Goal: Information Seeking & Learning: Learn about a topic

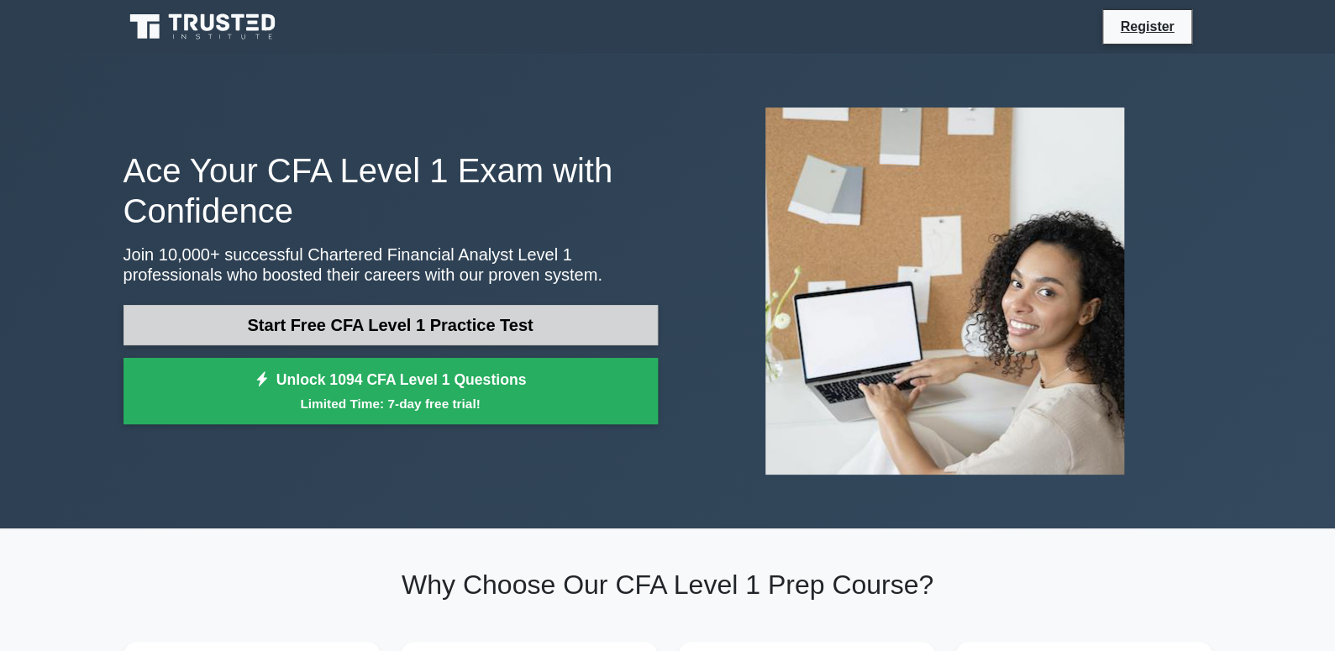
click at [547, 305] on link "Start Free CFA Level 1 Practice Test" at bounding box center [391, 325] width 534 height 40
click at [434, 305] on link "Start Free CFA Level 1 Practice Test" at bounding box center [391, 325] width 534 height 40
click at [506, 305] on link "Start Free CFA Level 1 Practice Test" at bounding box center [391, 325] width 534 height 40
click at [525, 305] on link "Start Free CFA Level 1 Practice Test" at bounding box center [391, 325] width 534 height 40
click at [482, 305] on link "Start Free CFA Level 1 Practice Test" at bounding box center [391, 325] width 534 height 40
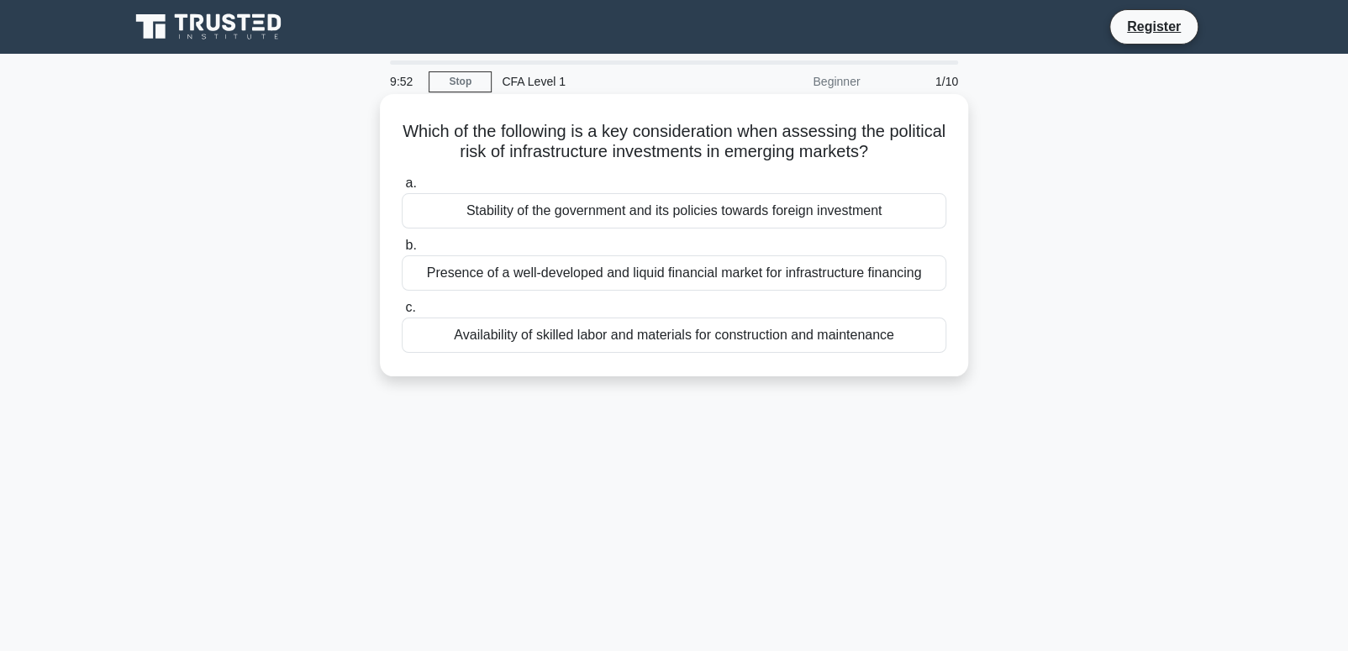
drag, startPoint x: 426, startPoint y: 120, endPoint x: 938, endPoint y: 141, distance: 512.2
click at [938, 141] on h5 "Which of the following is a key consideration when assessing the political risk…" at bounding box center [674, 142] width 548 height 42
drag, startPoint x: 884, startPoint y: 204, endPoint x: 458, endPoint y: 205, distance: 426.1
click at [458, 205] on div "Stability of the government and its policies towards foreign investment" at bounding box center [674, 210] width 545 height 35
copy div "Stability of the government and its policies towards foreign investment"
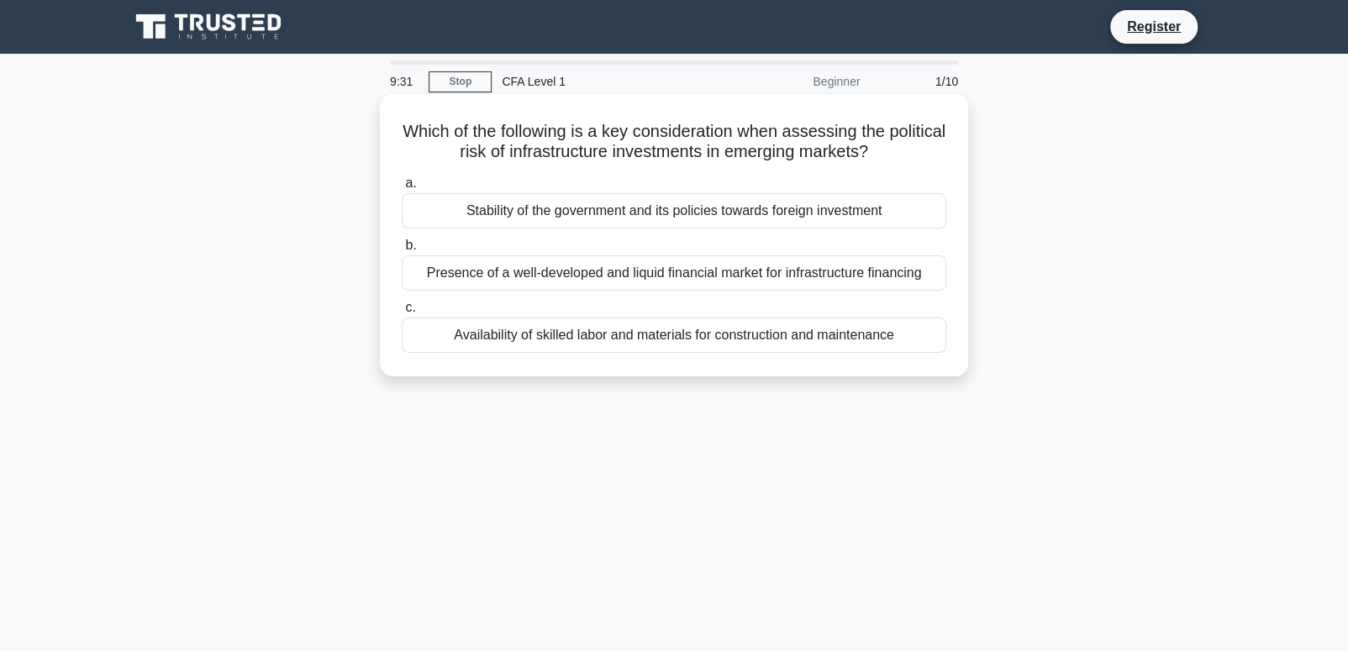
drag, startPoint x: 825, startPoint y: 254, endPoint x: 427, endPoint y: 258, distance: 398.4
click at [427, 258] on div "Presence of a well-developed and liquid financial market for infrastructure fin…" at bounding box center [674, 272] width 545 height 35
copy div "Presence of a well-developed and liquid financial market for infrastructure fin…"
drag, startPoint x: 908, startPoint y: 327, endPoint x: 453, endPoint y: 332, distance: 455.5
click at [453, 332] on div "Availability of skilled labor and materials for construction and maintenance" at bounding box center [674, 335] width 545 height 35
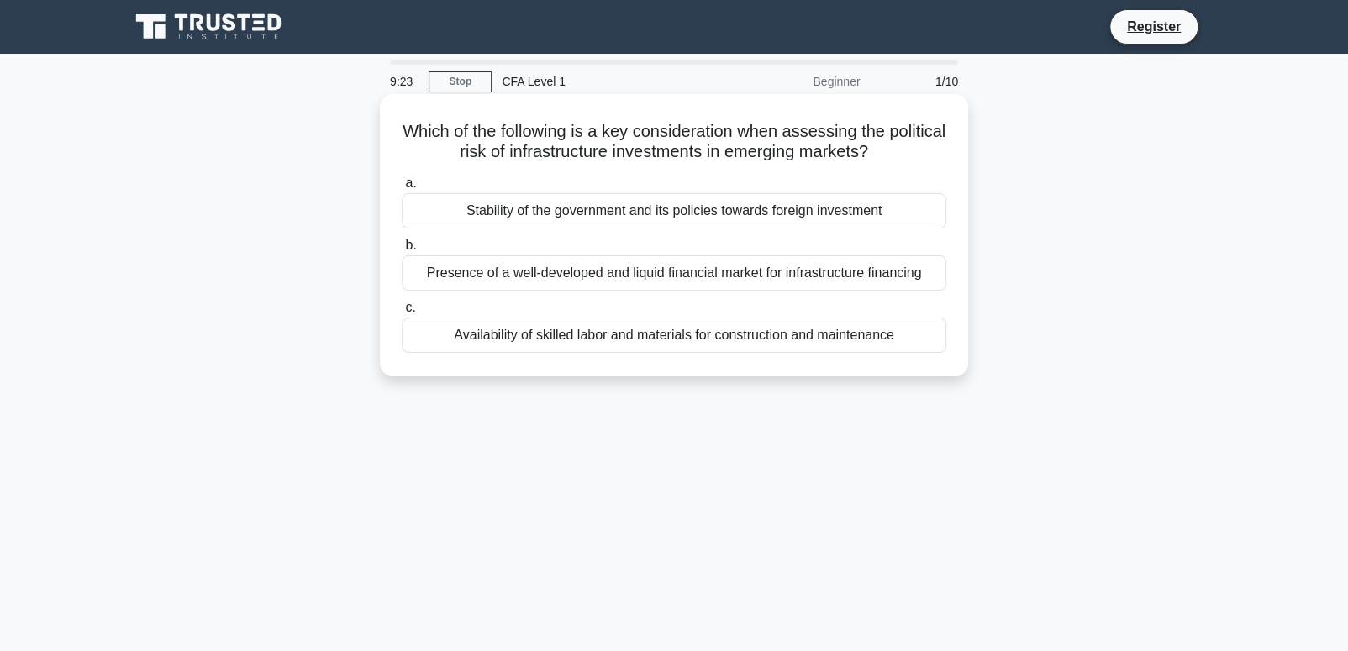
copy div "Availability of skilled labor and materials for construction and maintenance"
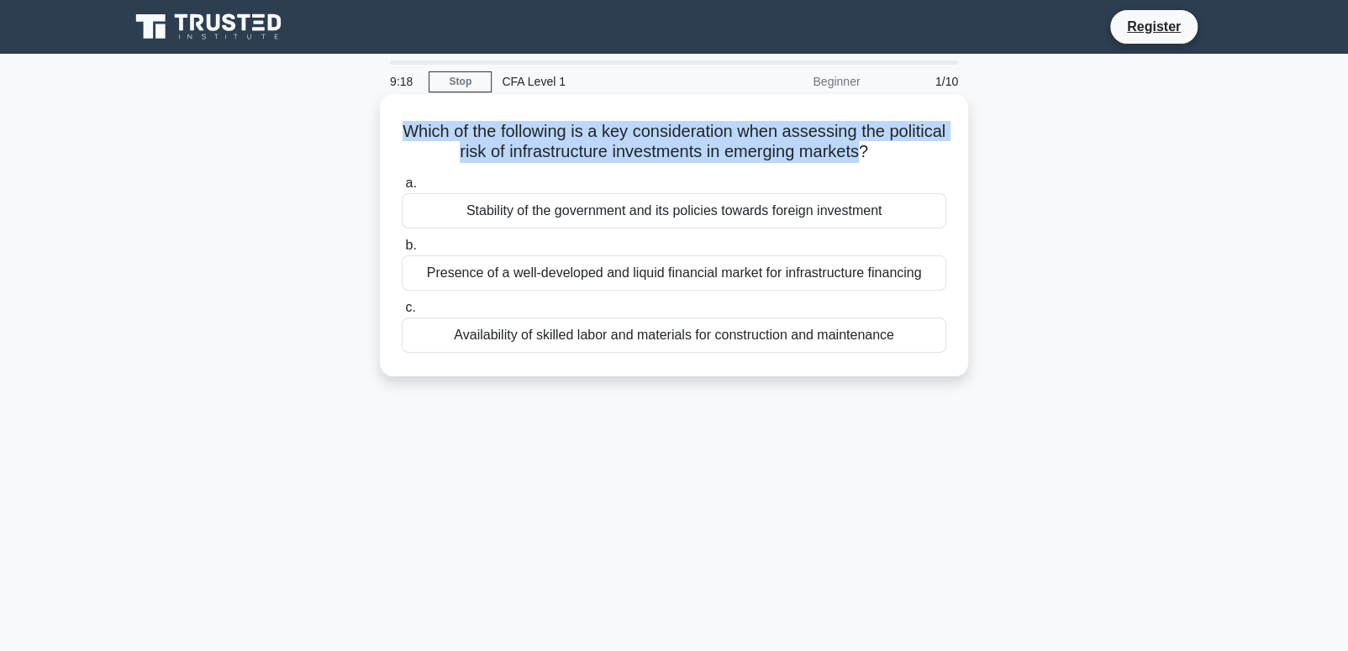
drag, startPoint x: 632, startPoint y: 140, endPoint x: 425, endPoint y: 129, distance: 207.0
click at [425, 129] on h5 "Which of the following is a key consideration when assessing the political risk…" at bounding box center [674, 142] width 548 height 42
copy h5 "Which of the following is a key consideration when assessing the political risk…"
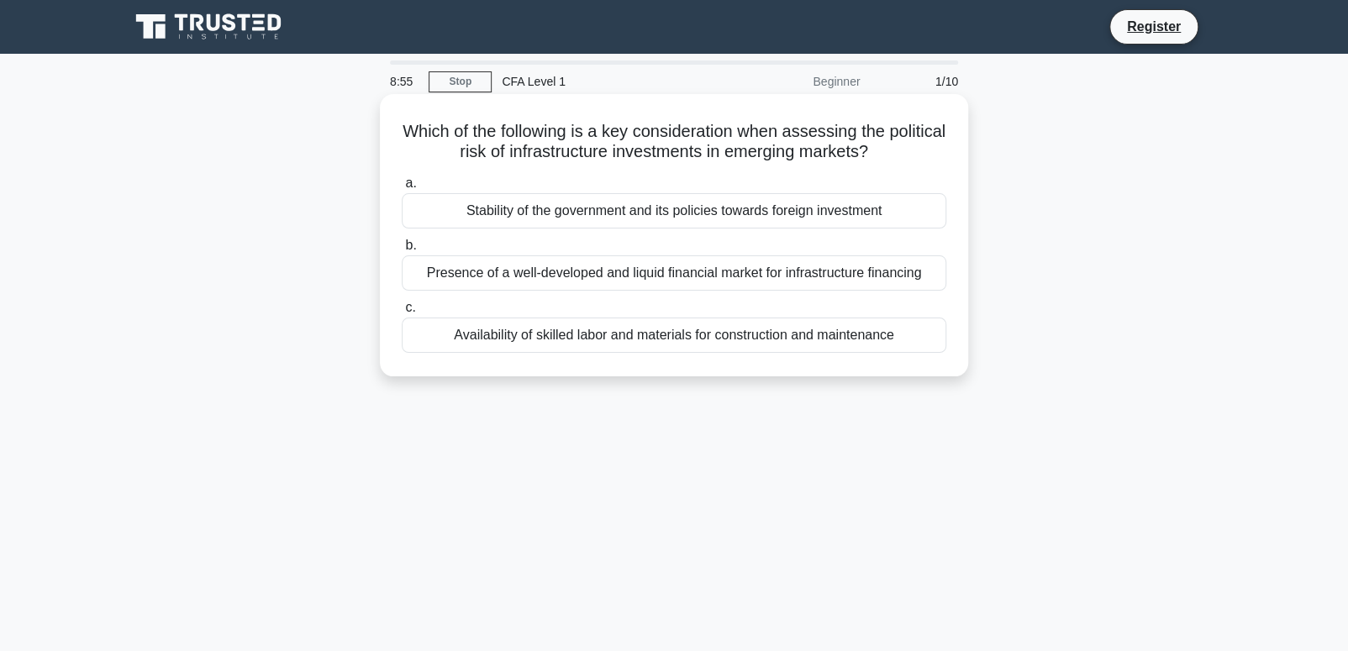
click at [850, 203] on div "Stability of the government and its policies towards foreign investment" at bounding box center [674, 210] width 545 height 35
click at [402, 189] on input "a. Stability of the government and its policies towards foreign investment" at bounding box center [402, 183] width 0 height 11
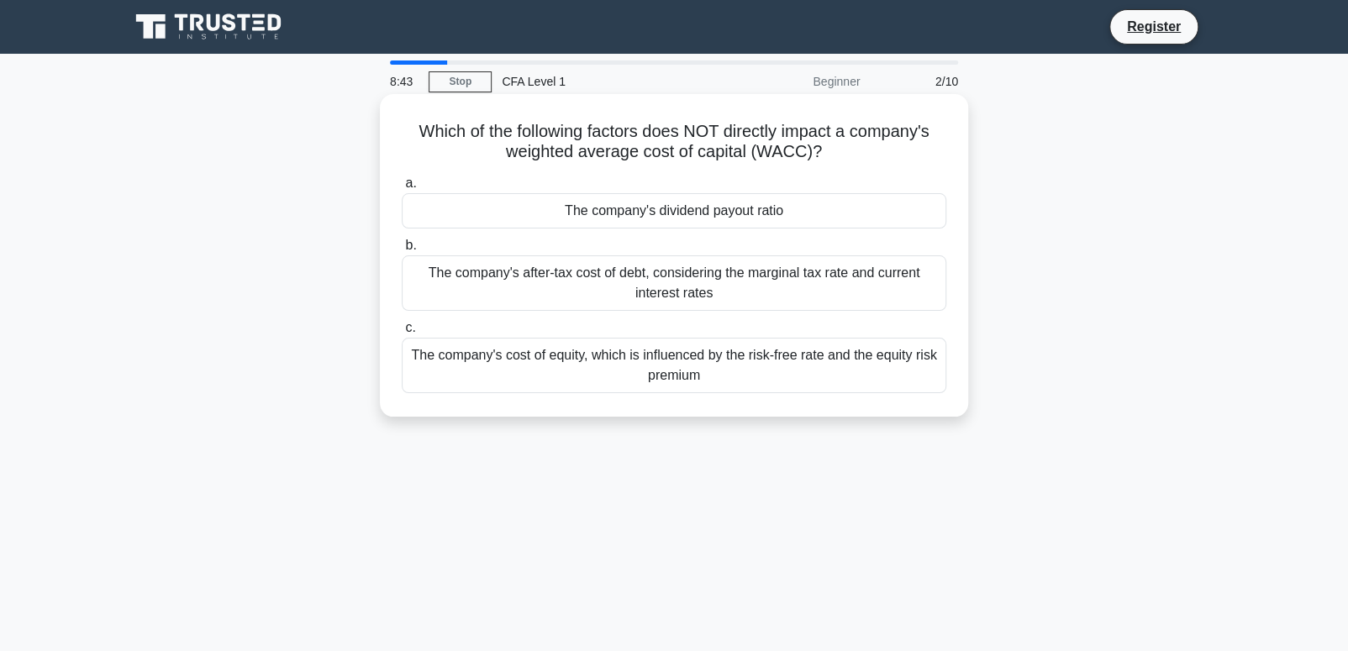
drag, startPoint x: 878, startPoint y: 145, endPoint x: 400, endPoint y: 114, distance: 479.2
click at [400, 121] on h5 "Which of the following factors does NOT directly impact a company's weighted av…" at bounding box center [674, 142] width 548 height 42
copy h5 "Which of the following factors does NOT directly impact a company's weighted av…"
click at [739, 204] on div "The company's dividend payout ratio" at bounding box center [674, 210] width 545 height 35
click at [402, 189] on input "a. The company's dividend payout ratio" at bounding box center [402, 183] width 0 height 11
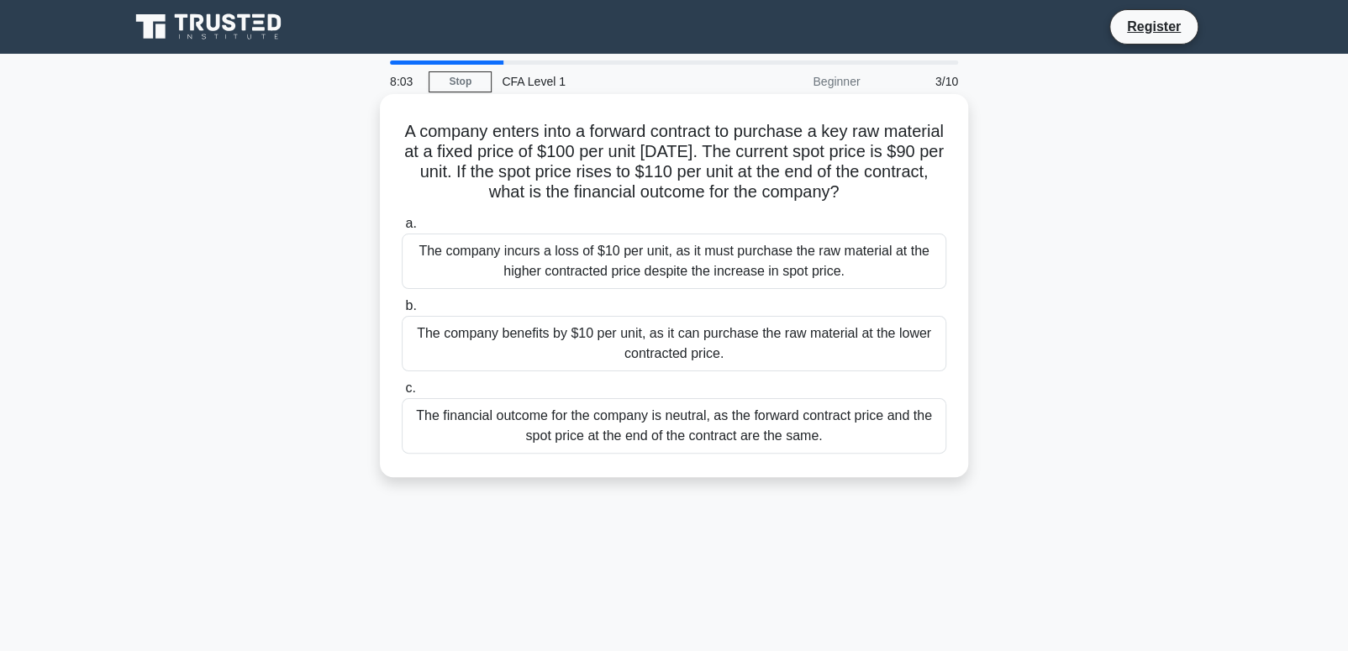
drag, startPoint x: 866, startPoint y: 180, endPoint x: 420, endPoint y: 126, distance: 449.5
click at [420, 126] on h5 "A company enters into a forward contract to purchase a key raw material at a fi…" at bounding box center [674, 162] width 548 height 82
copy h5 "A company enters into a forward contract to purchase a key raw material at a fi…"
click at [815, 150] on h5 "A company enters into a forward contract to purchase a key raw material at a fi…" at bounding box center [674, 162] width 548 height 82
copy h5 "A company enters into a forward contract to purchase a key raw material at a fi…"
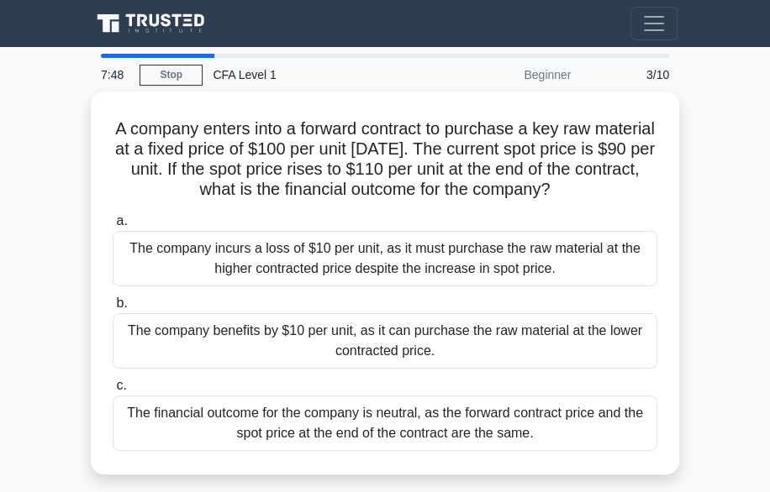
copy h5 "A company enters into a forward contract to purchase a key raw material at a fi…"
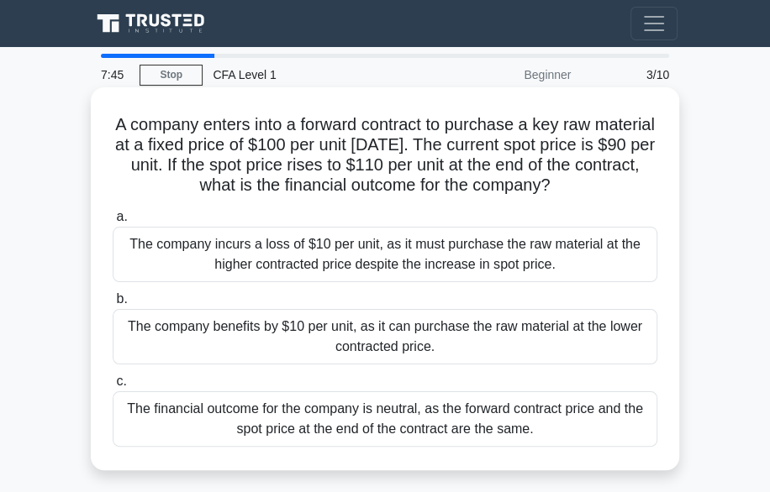
click at [597, 186] on h5 "A company enters into a forward contract to purchase a key raw material at a fi…" at bounding box center [385, 155] width 548 height 82
copy h5 "A company enters into a forward contract to purchase a key raw material at a fi…"
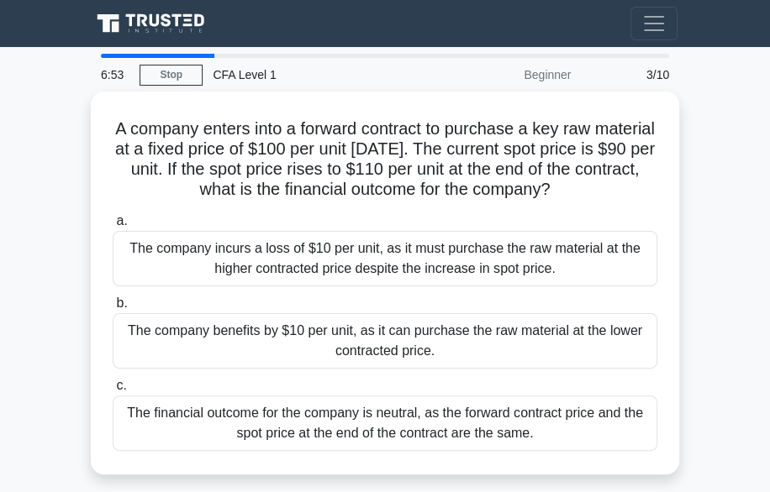
click at [703, 234] on main "6:53 Stop CFA Level 1 Beginner 3/10 A company enters into a forward contract to…" at bounding box center [385, 474] width 770 height 854
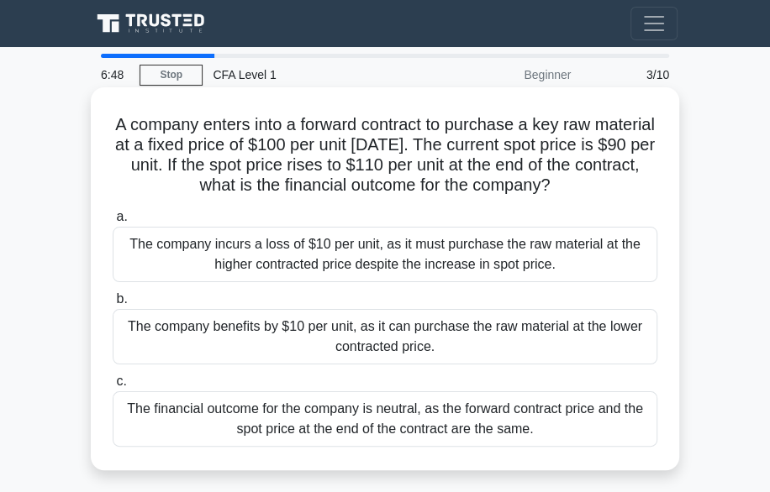
drag, startPoint x: 583, startPoint y: 263, endPoint x: 123, endPoint y: 229, distance: 461.8
click at [123, 229] on div "The company incurs a loss of $10 per unit, as it must purchase the raw material…" at bounding box center [385, 254] width 545 height 55
copy div "The company incurs a loss of $10 per unit, as it must purchase the raw material…"
drag, startPoint x: 526, startPoint y: 344, endPoint x: 131, endPoint y: 321, distance: 395.6
click at [131, 321] on div "The company benefits by $10 per unit, as it can purchase the raw material at th…" at bounding box center [385, 336] width 545 height 55
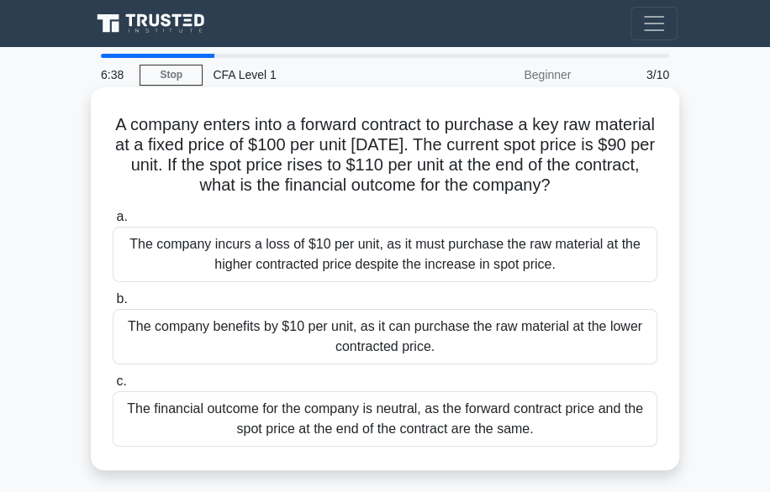
drag, startPoint x: 559, startPoint y: 423, endPoint x: 131, endPoint y: 406, distance: 428.1
click at [131, 406] on div "The financial outcome for the company is neutral, as the forward contract price…" at bounding box center [385, 419] width 545 height 55
click at [604, 436] on div "The financial outcome for the company is neutral, as the forward contract price…" at bounding box center [385, 419] width 545 height 55
click at [113, 387] on input "c. The financial outcome for the company is neutral, as the forward contract pr…" at bounding box center [113, 381] width 0 height 11
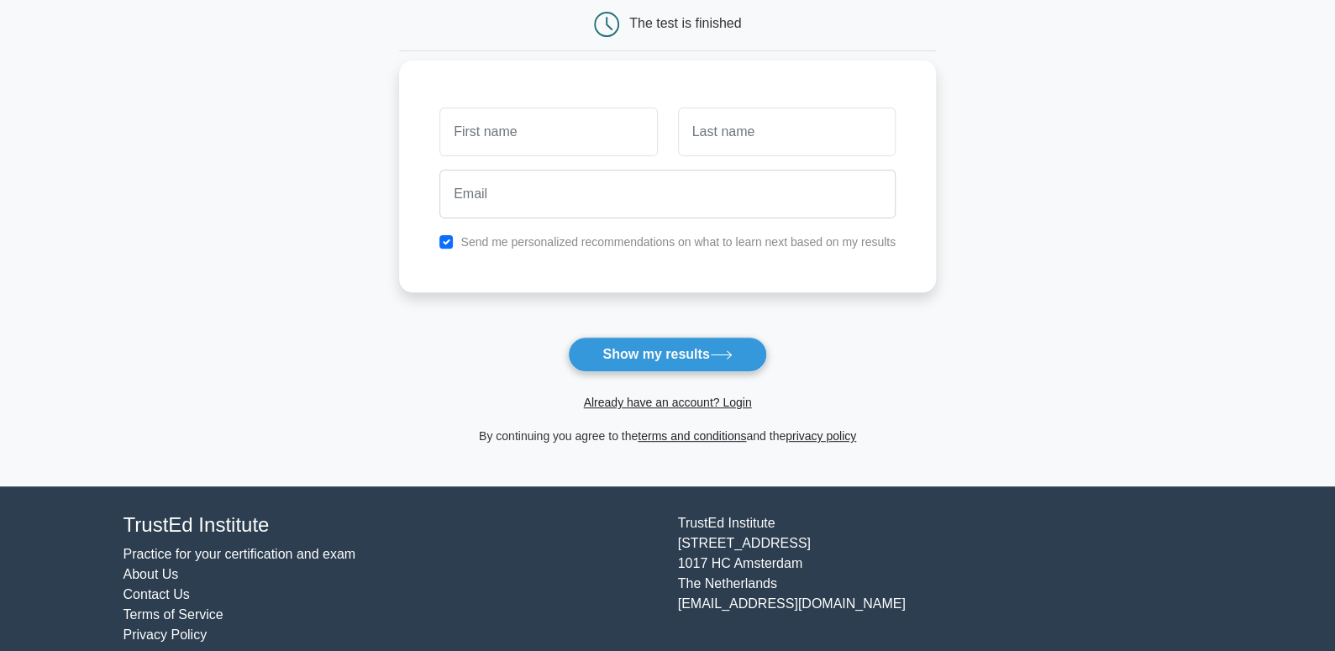
scroll to position [192, 0]
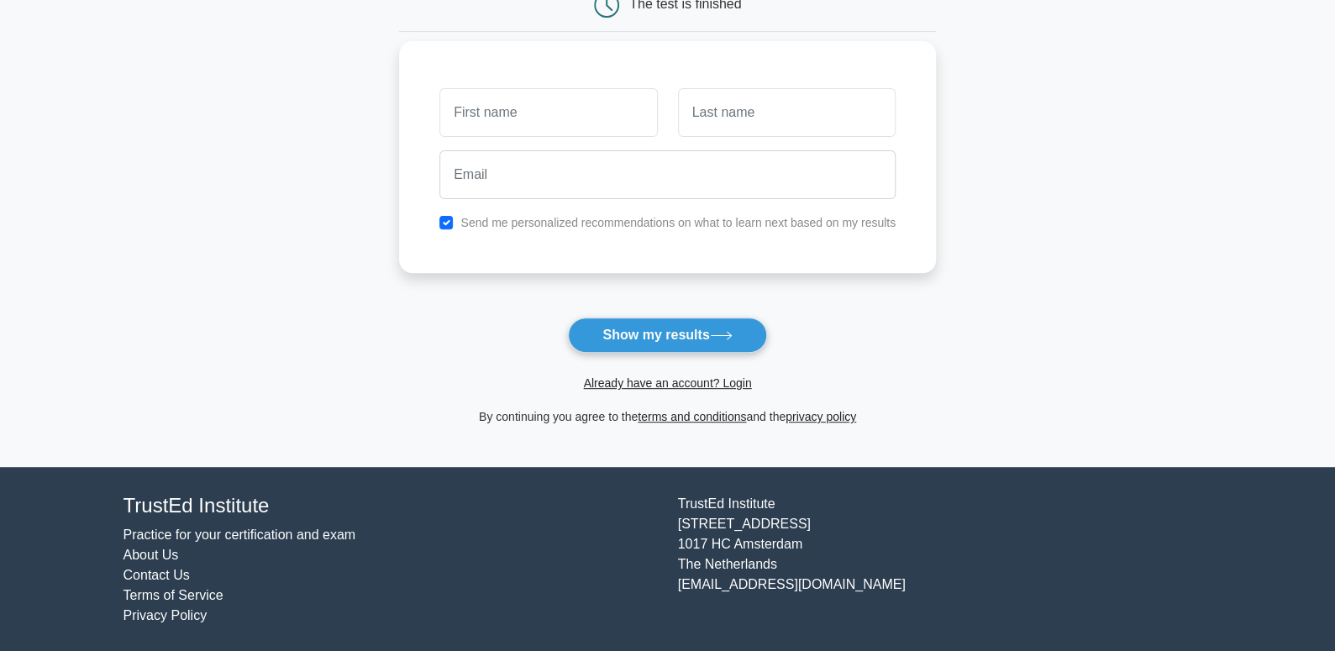
click at [667, 341] on button "Show my results" at bounding box center [667, 335] width 198 height 35
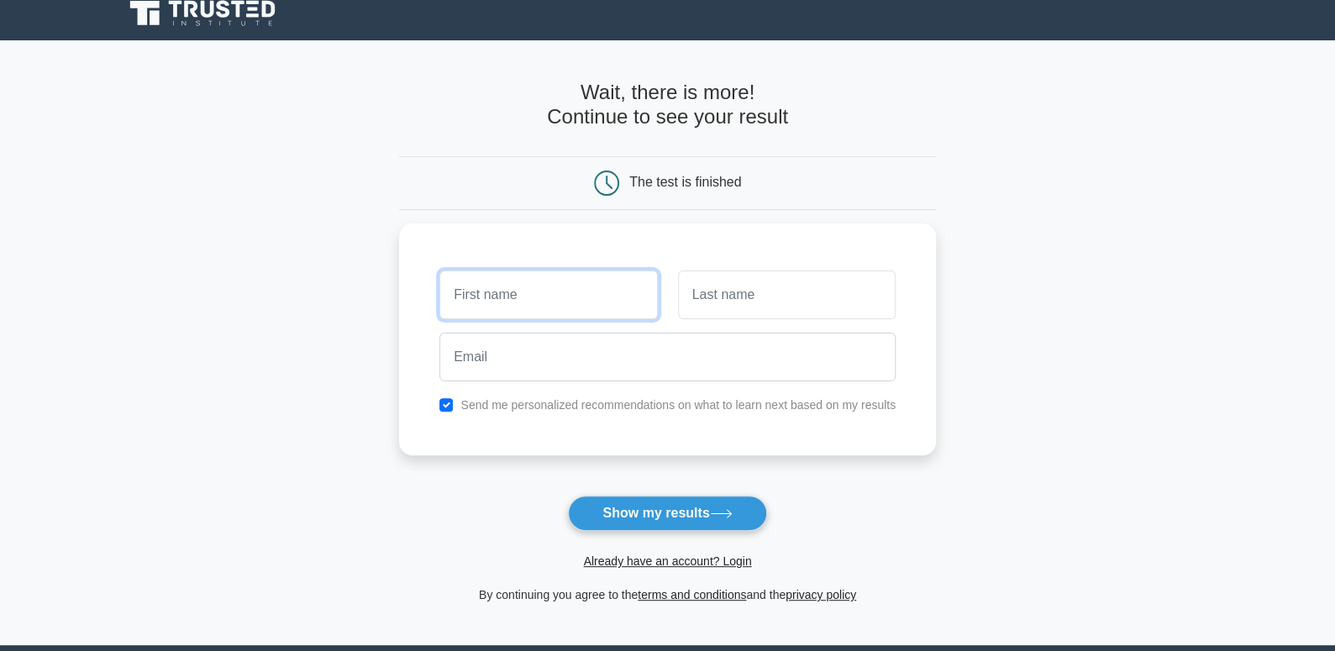
scroll to position [0, 0]
